Goal: Task Accomplishment & Management: Complete application form

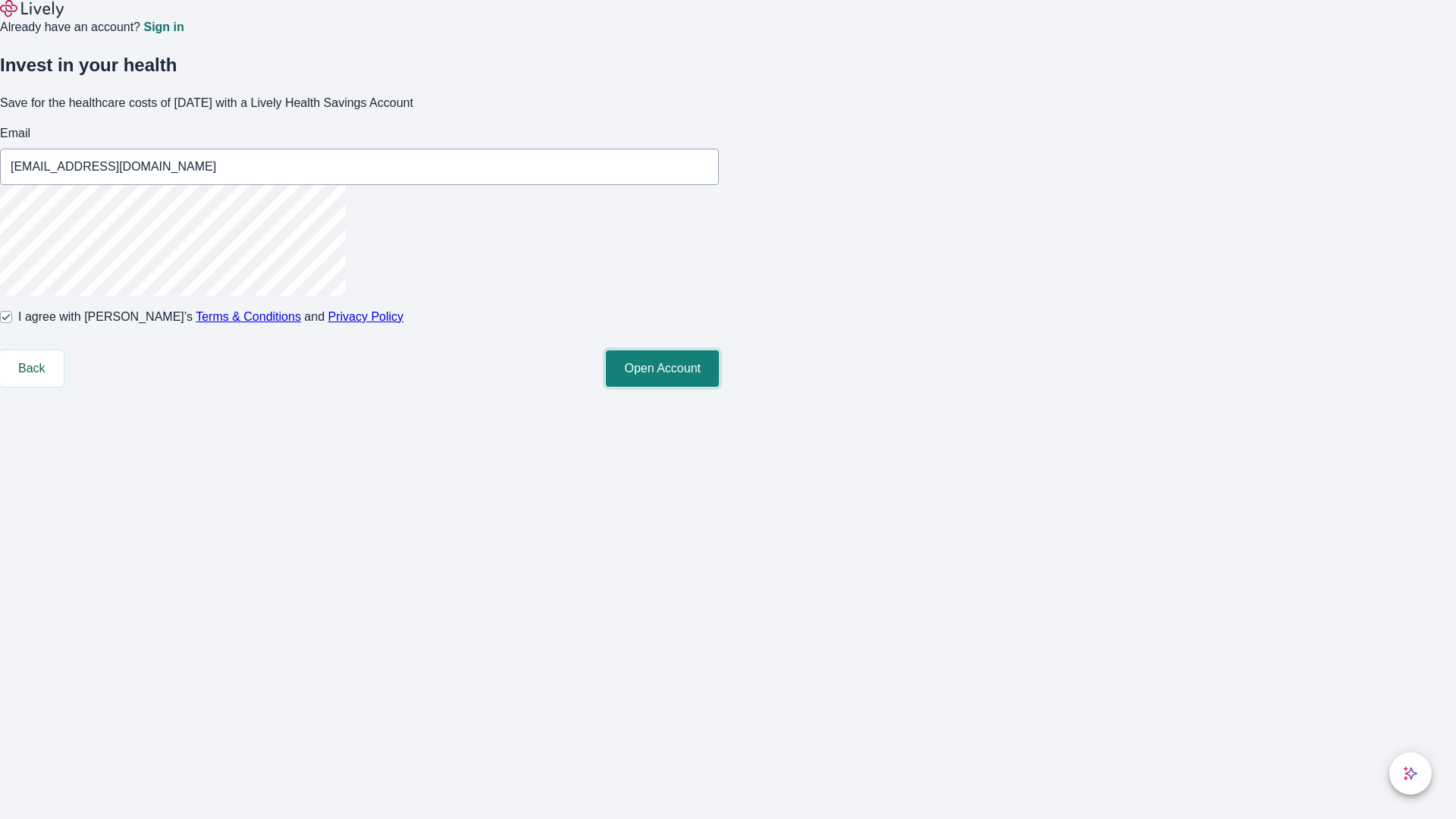
click at [719, 387] on button "Open Account" at bounding box center [662, 368] width 113 height 37
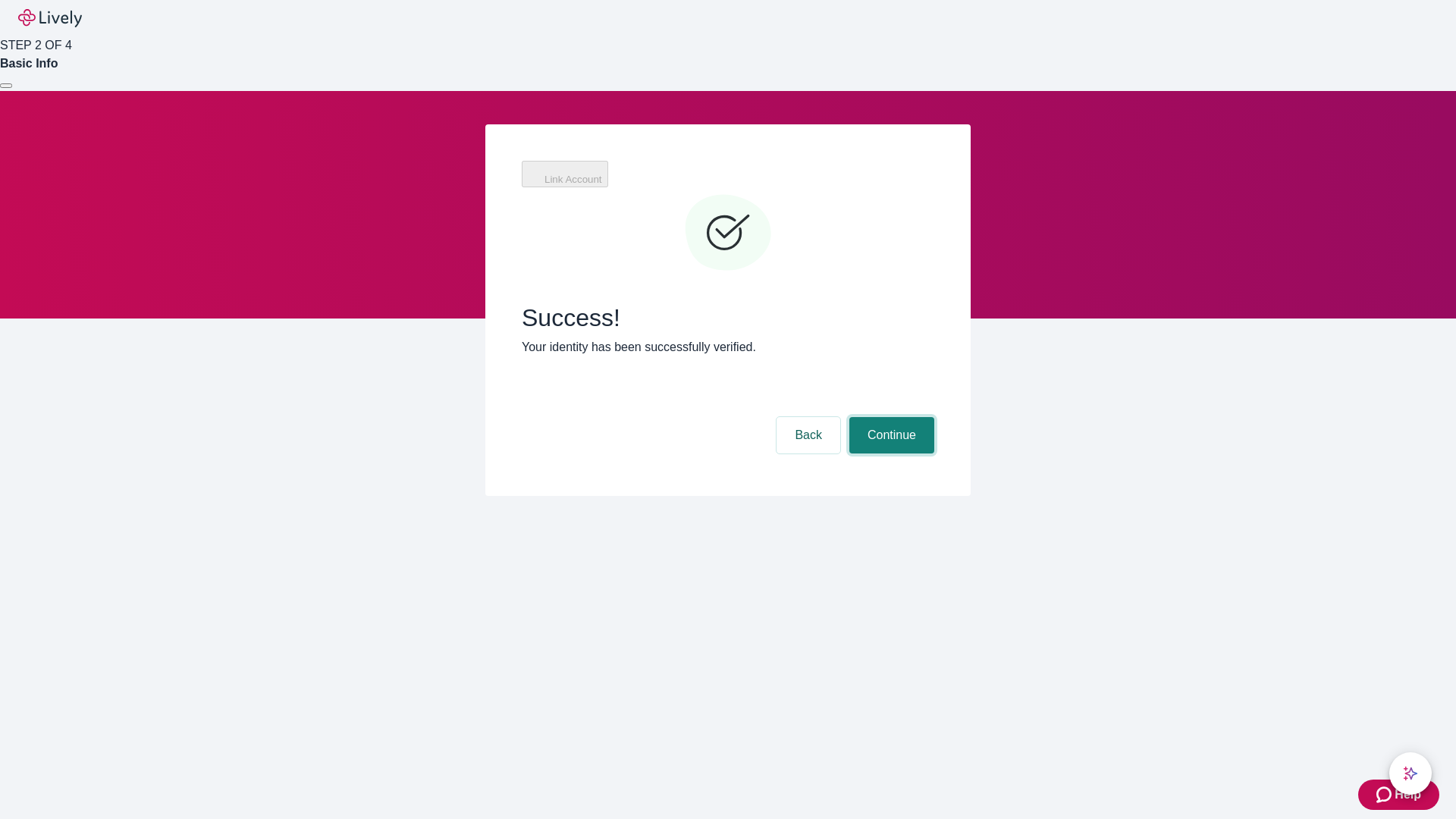
click at [889, 417] on button "Continue" at bounding box center [892, 435] width 85 height 37
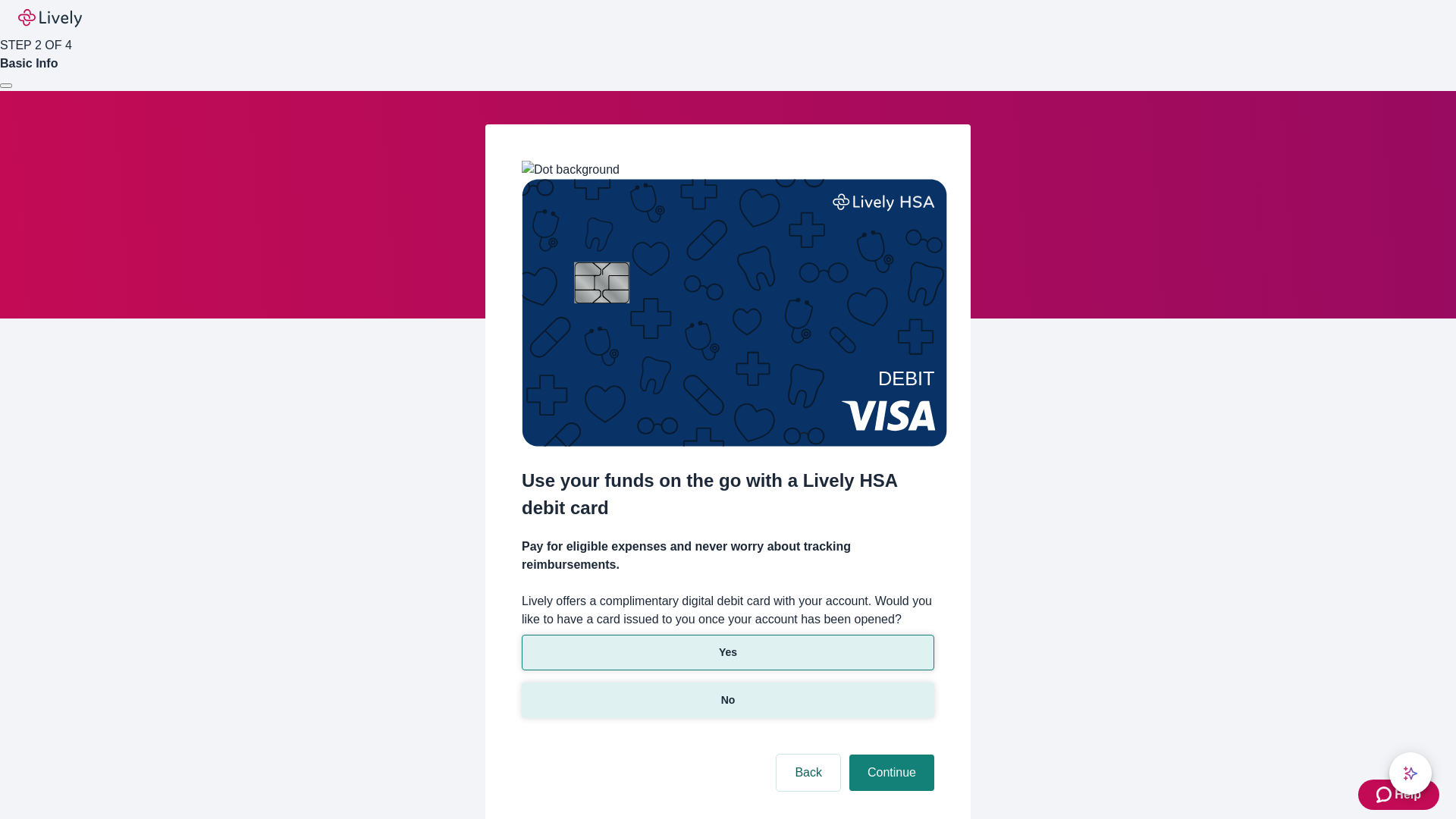
click at [727, 692] on p "No" at bounding box center [728, 700] width 15 height 16
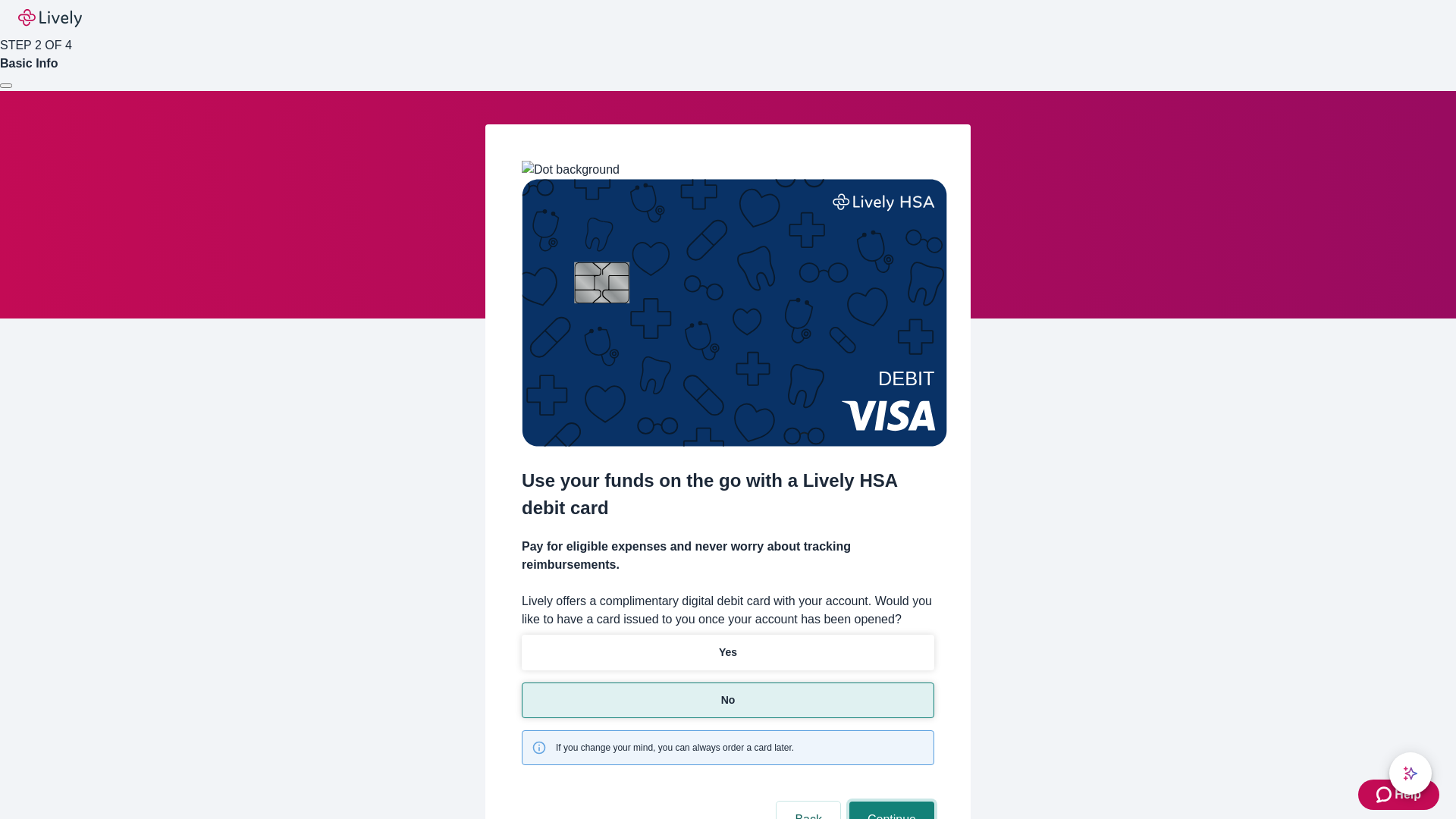
click at [889, 801] on button "Continue" at bounding box center [892, 819] width 85 height 37
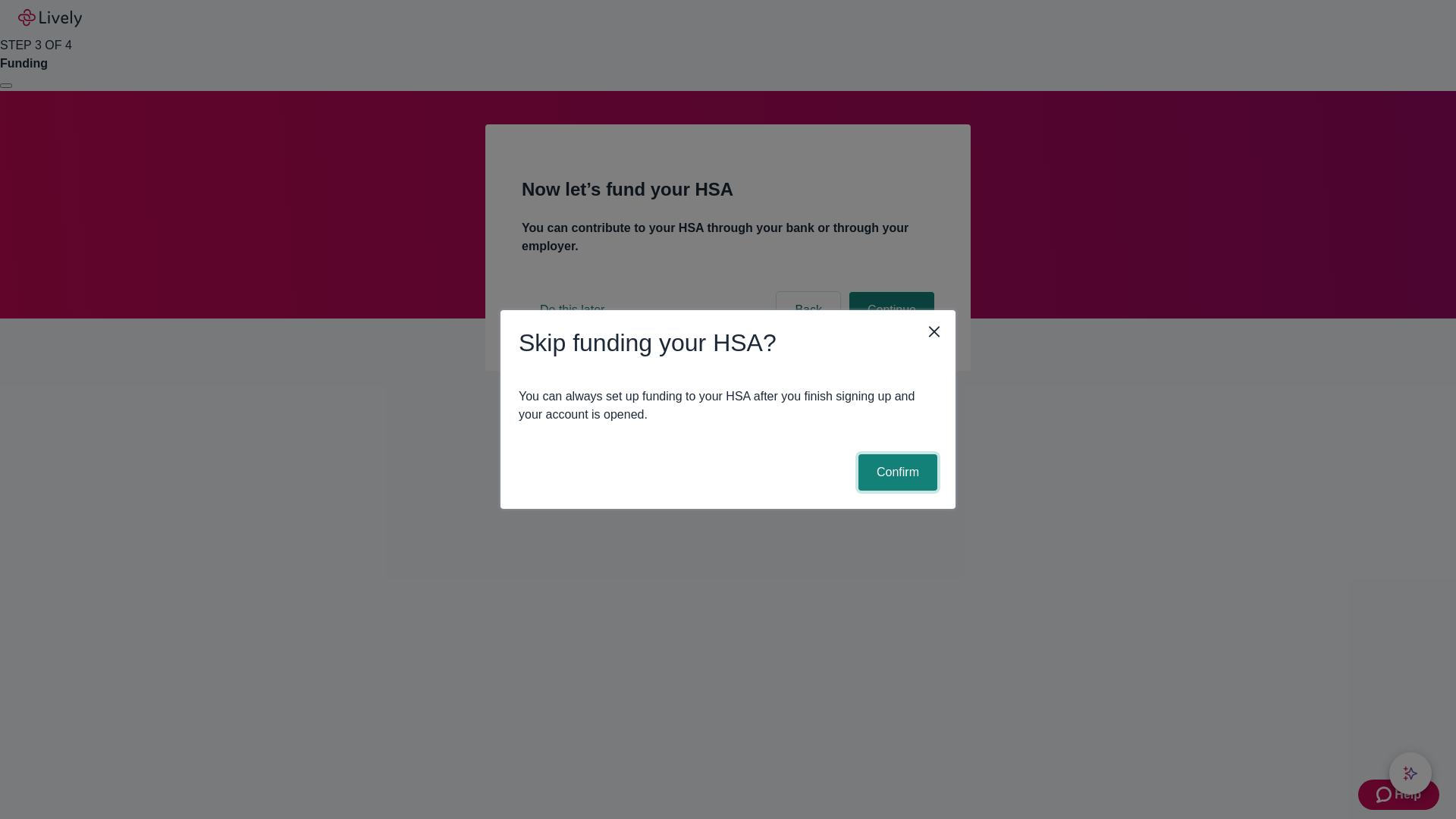
click at [895, 473] on button "Confirm" at bounding box center [897, 472] width 79 height 37
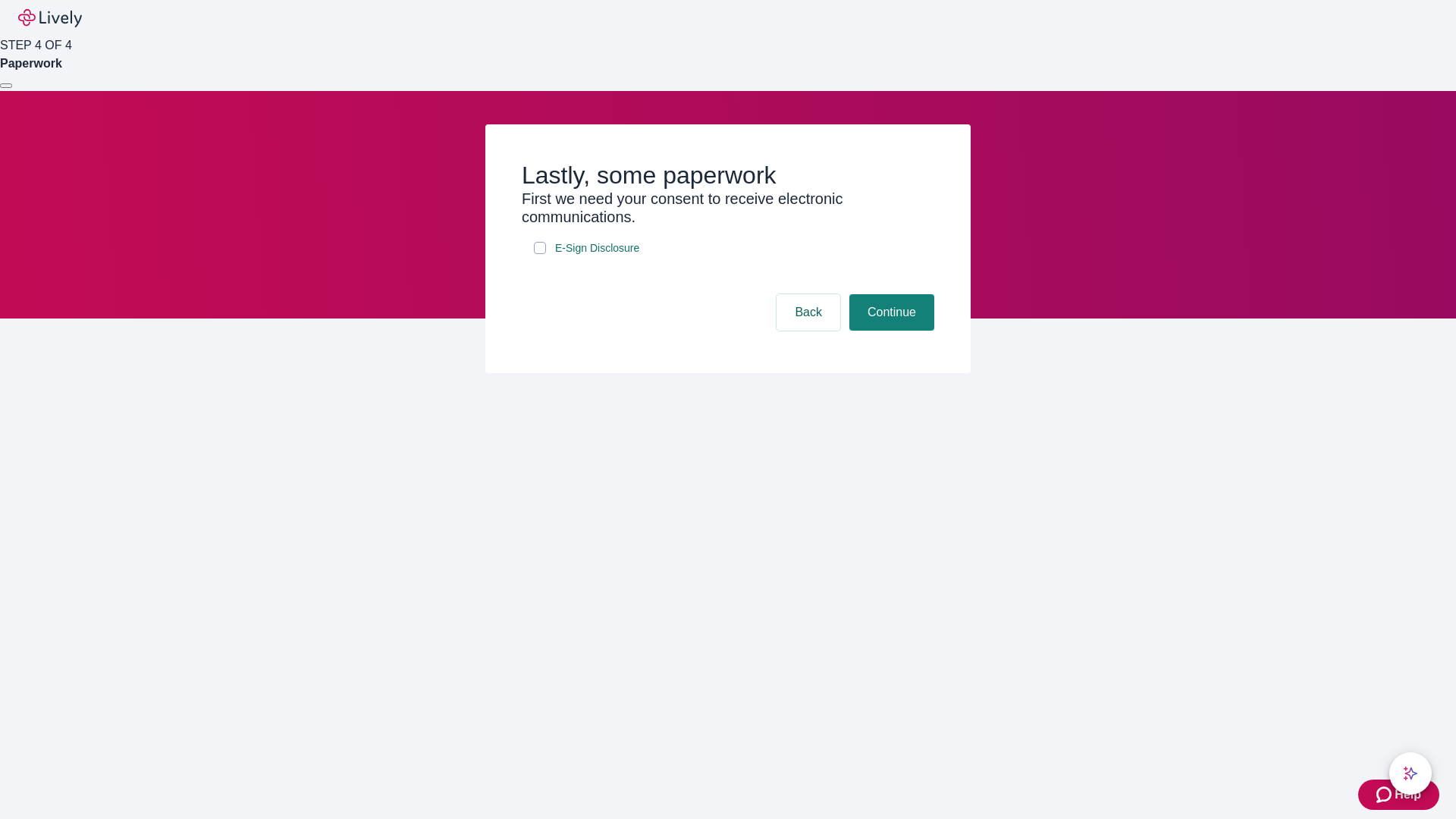
click at [540, 254] on input "E-Sign Disclosure" at bounding box center [540, 248] width 12 height 12
checkbox input "true"
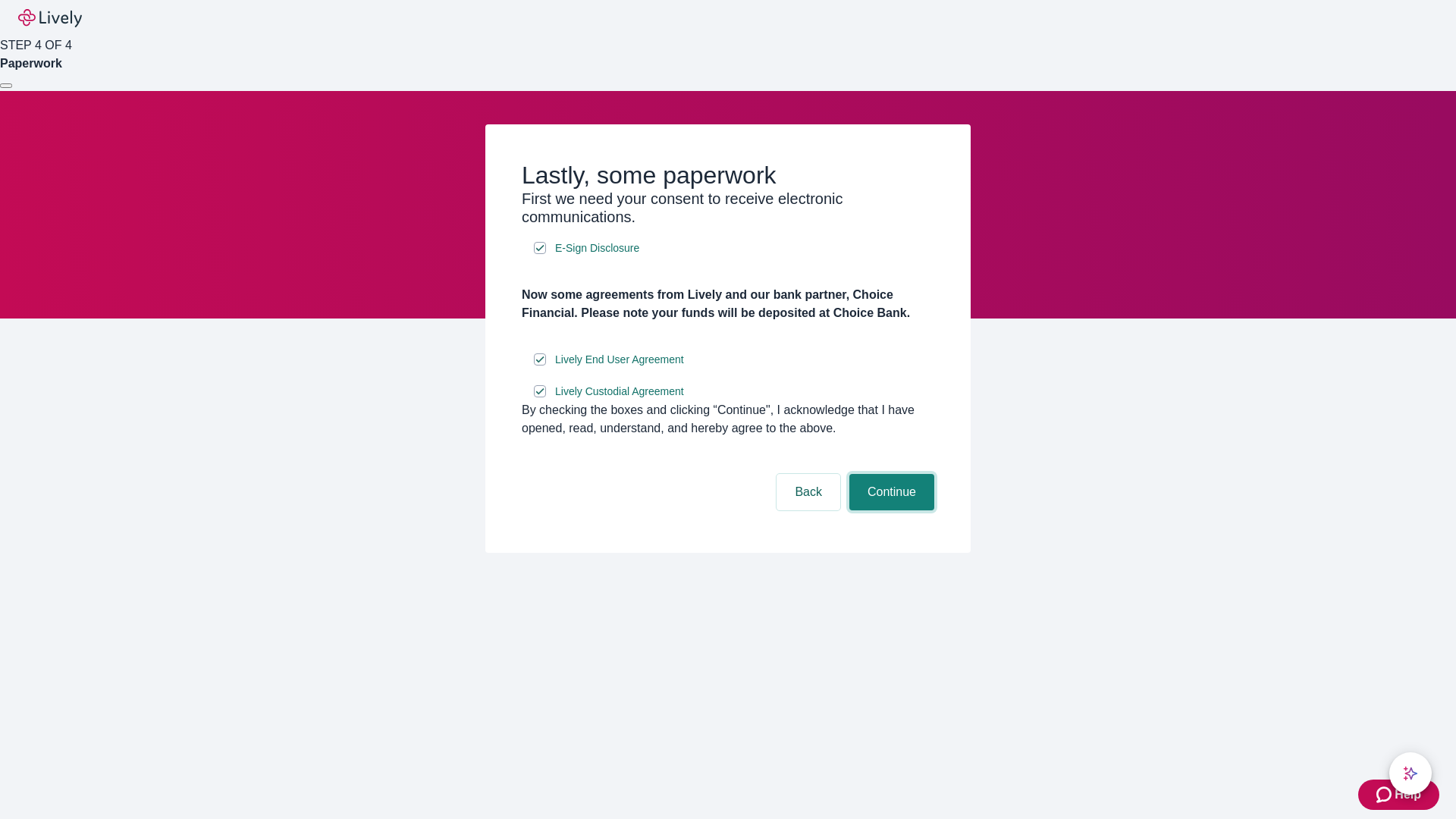
click at [889, 510] on button "Continue" at bounding box center [892, 492] width 85 height 37
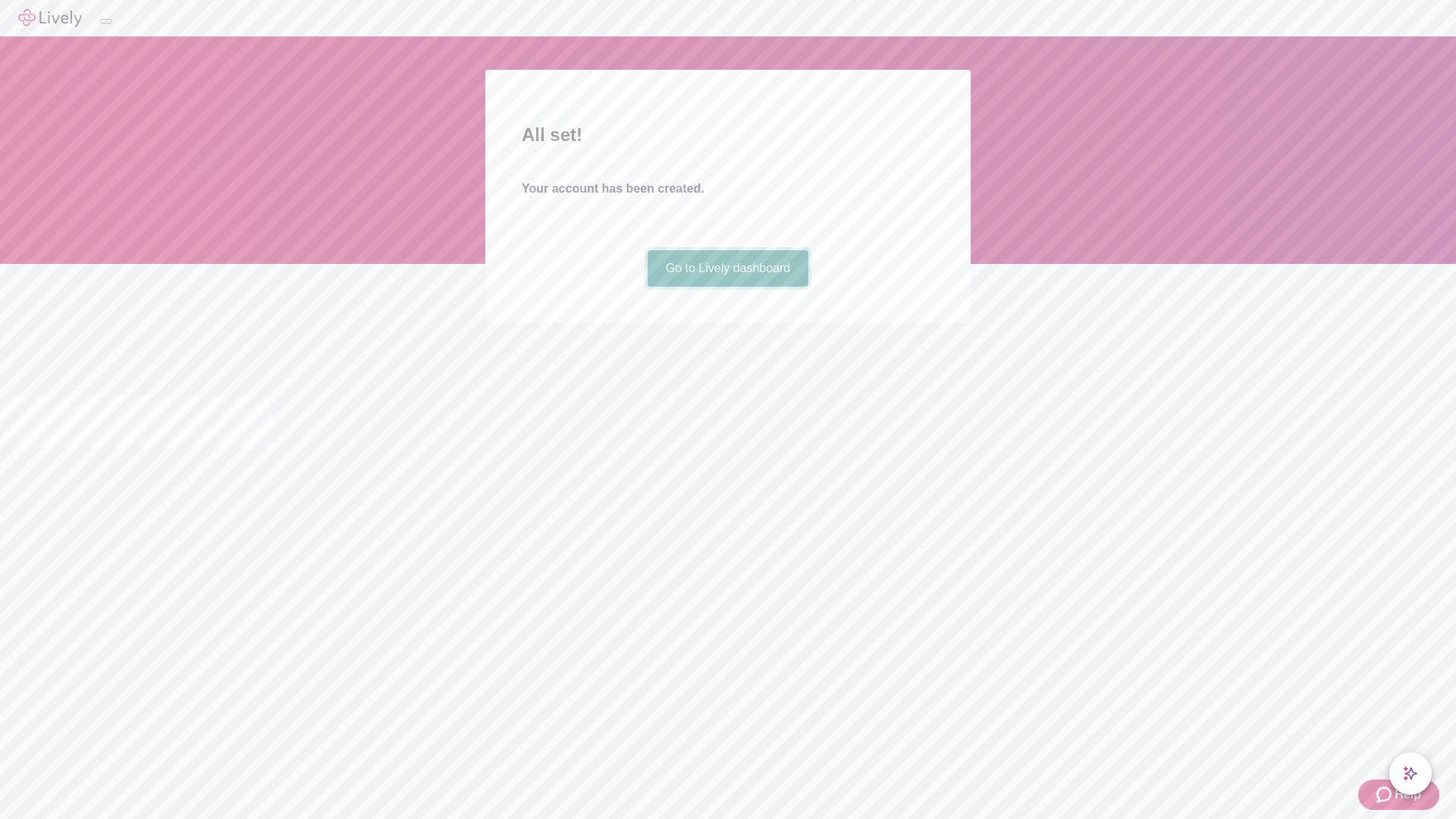
click at [727, 286] on link "Go to Lively dashboard" at bounding box center [728, 268] width 161 height 37
